Goal: Check status: Check status

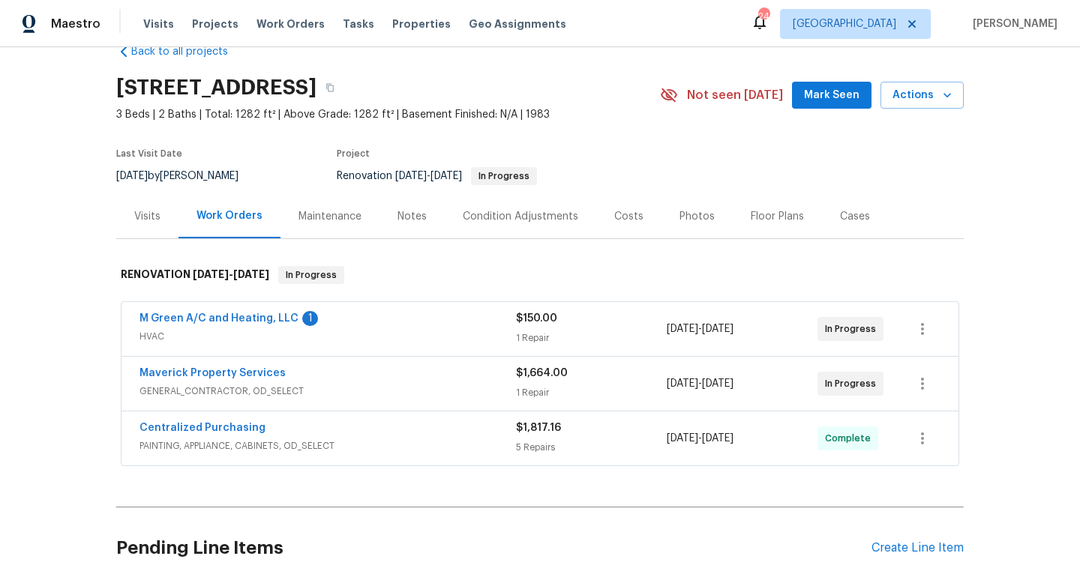
scroll to position [58, 0]
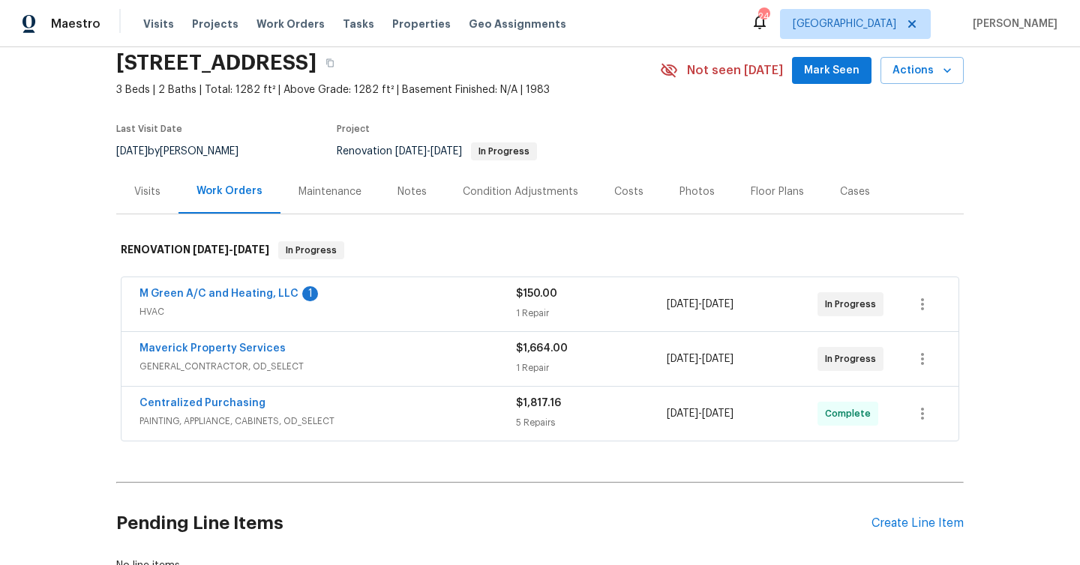
click at [672, 359] on span "[DATE]" at bounding box center [682, 359] width 31 height 10
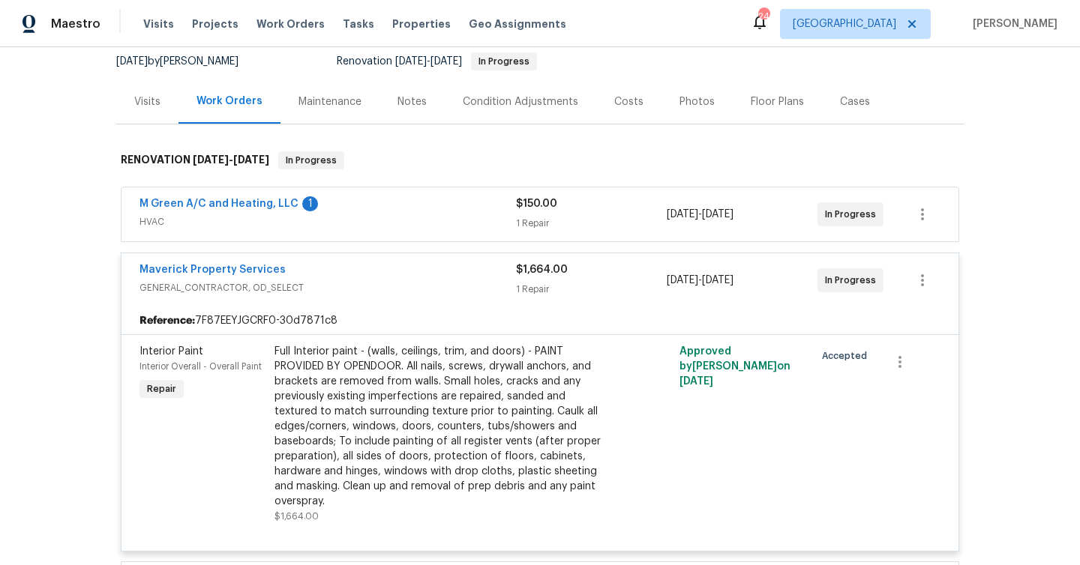
scroll to position [155, 0]
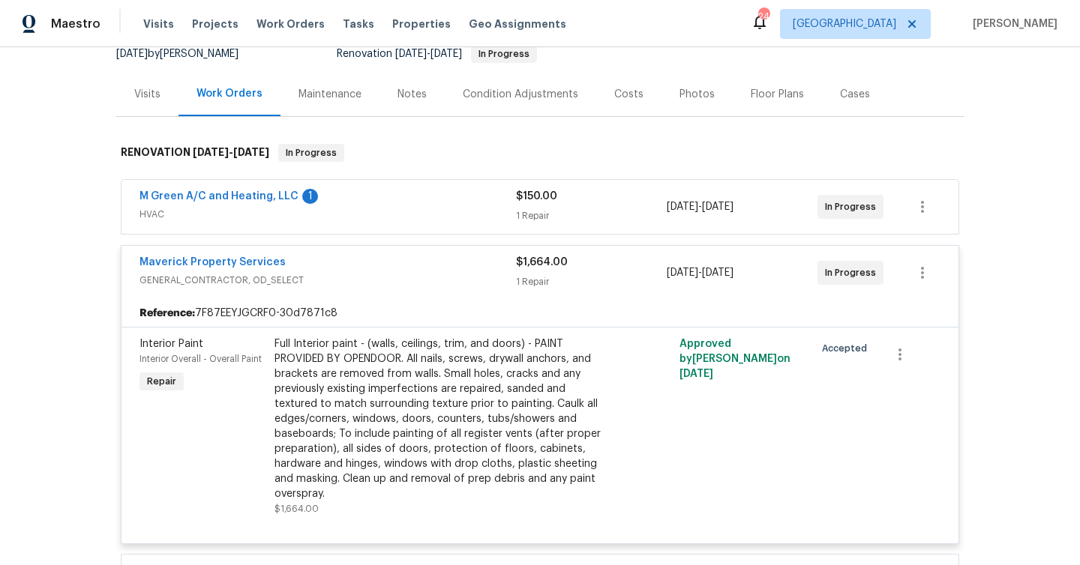
click at [701, 223] on div "10/7/2025 - 10/14/2025" at bounding box center [742, 207] width 151 height 36
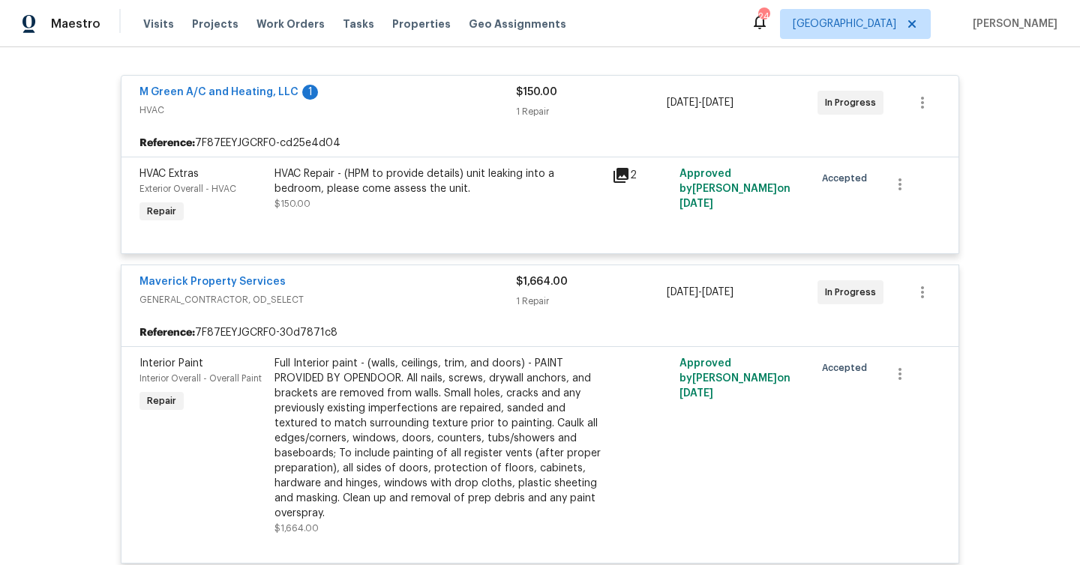
scroll to position [255, 0]
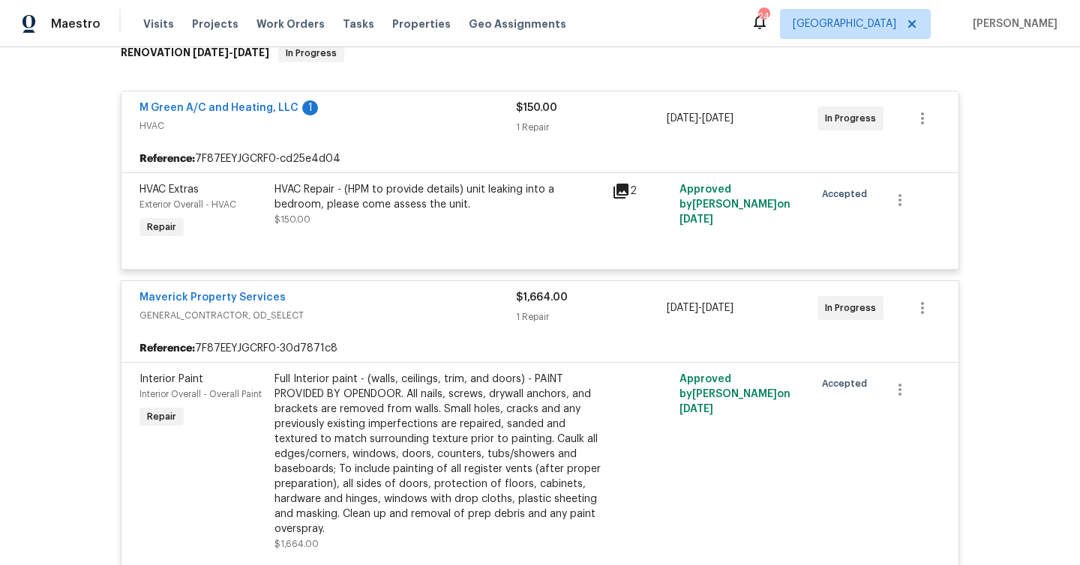
click at [615, 109] on div "$150.00" at bounding box center [591, 107] width 151 height 15
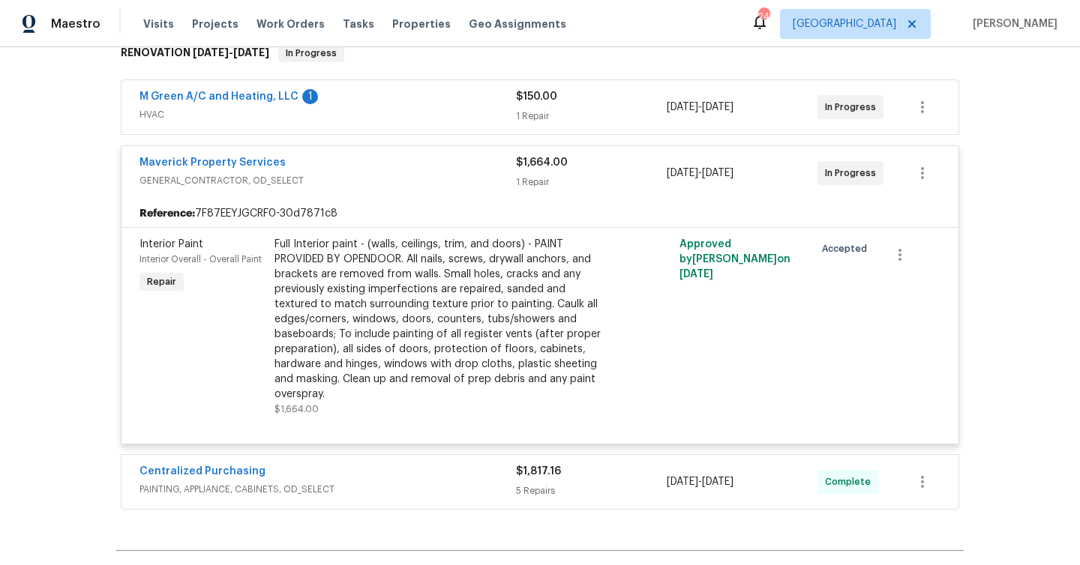
click at [627, 227] on div "Interior Paint Interior Overall - Overall Paint Repair Full Interior paint - (w…" at bounding box center [539, 335] width 837 height 217
click at [613, 193] on div "Maverick Property Services GENERAL_CONTRACTOR, OD_SELECT $1,664.00 1 Repair 10/…" at bounding box center [539, 173] width 837 height 54
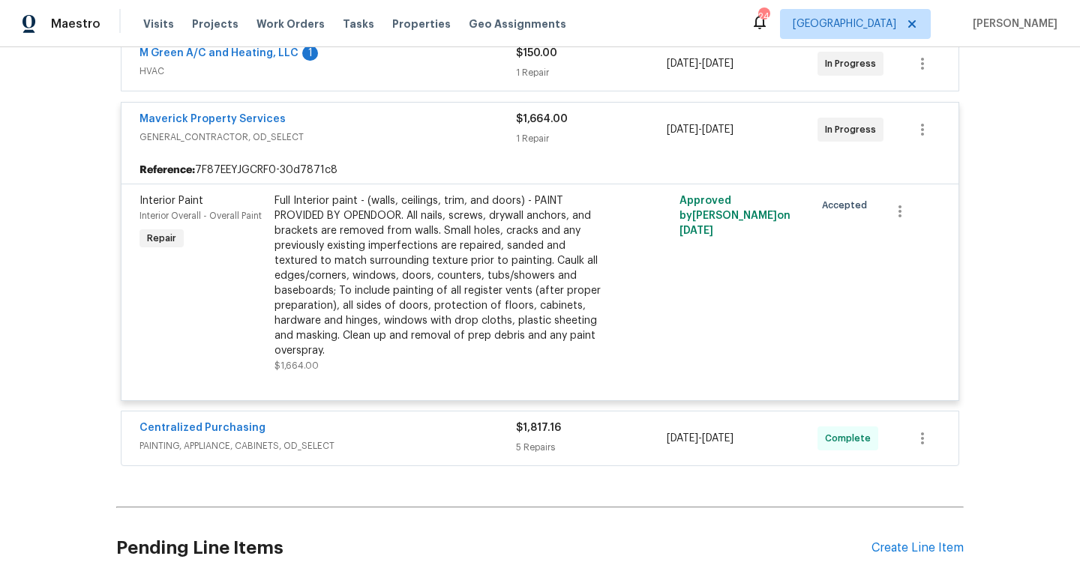
scroll to position [309, 0]
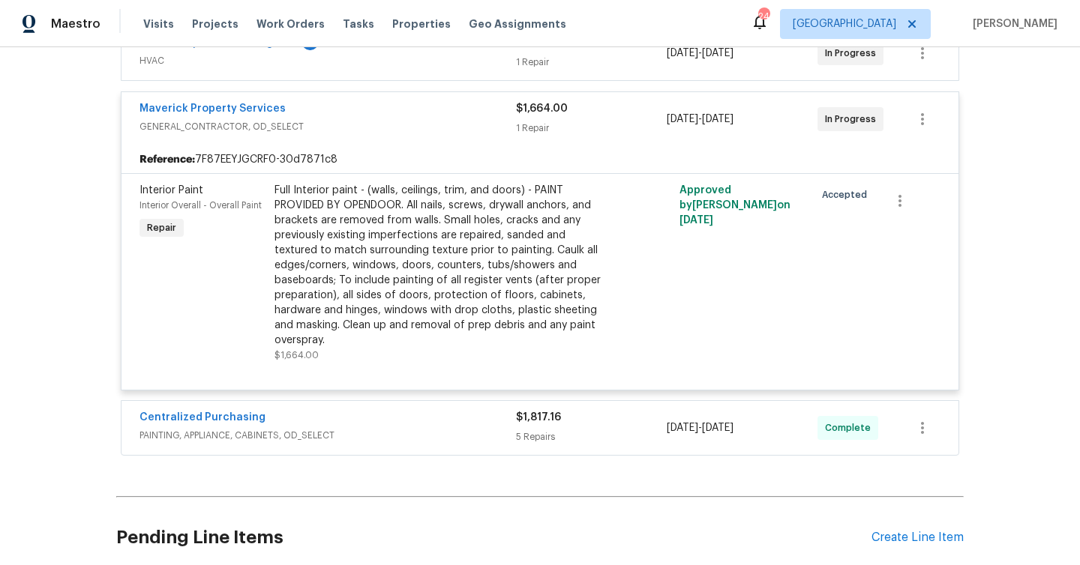
click at [608, 140] on div "Maverick Property Services GENERAL_CONTRACTOR, OD_SELECT $1,664.00 1 Repair 10/…" at bounding box center [539, 119] width 837 height 54
click at [589, 105] on div "$1,664.00" at bounding box center [591, 108] width 151 height 15
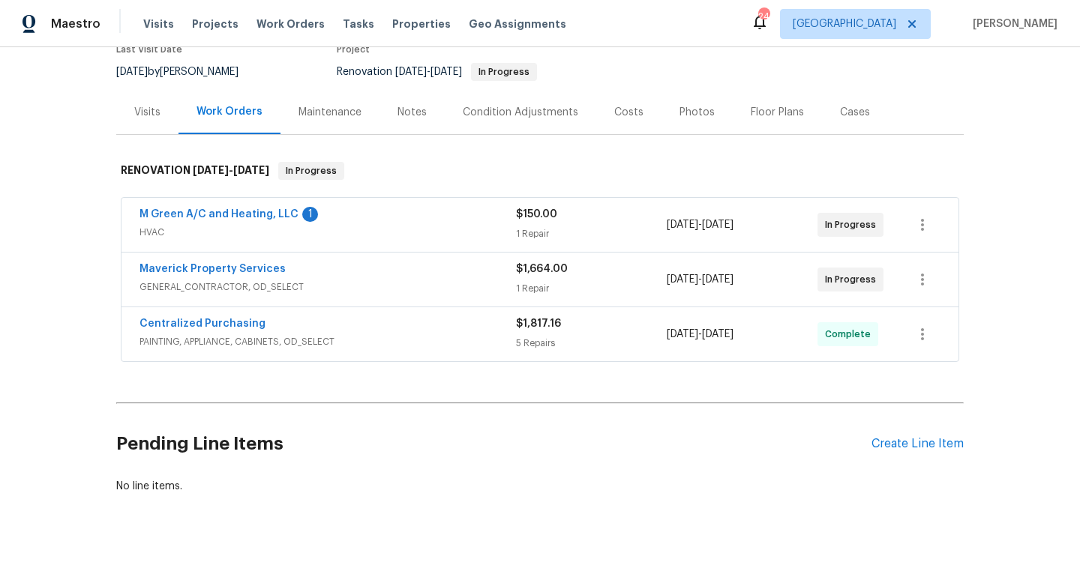
scroll to position [140, 0]
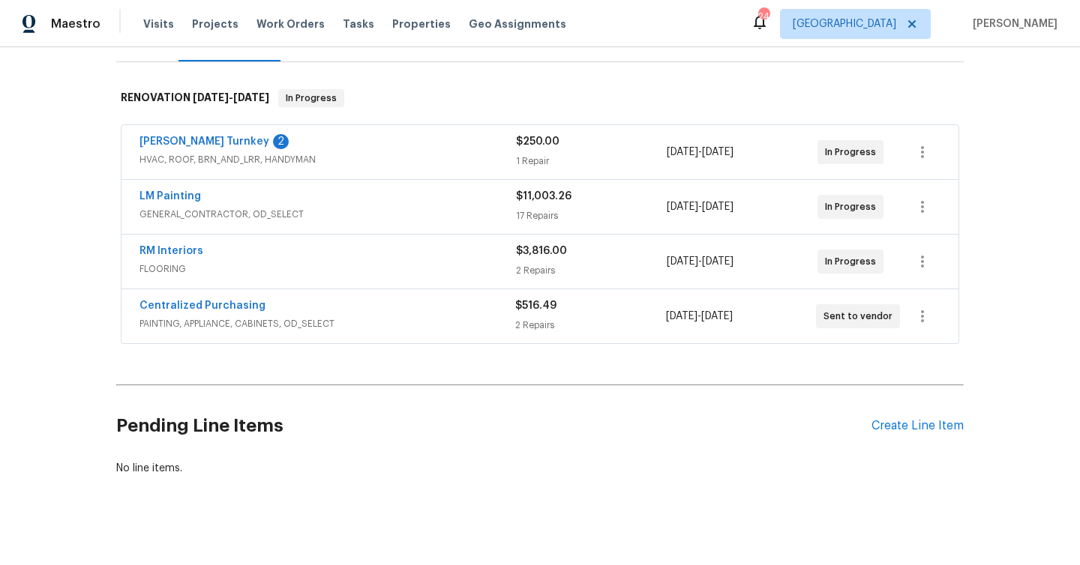
scroll to position [217, 0]
